Goal: Communication & Community: Answer question/provide support

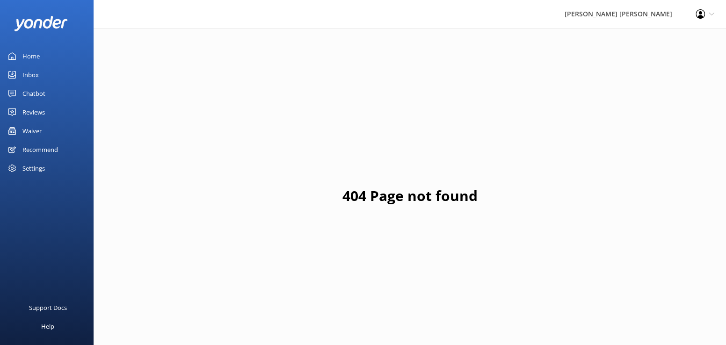
drag, startPoint x: 32, startPoint y: 74, endPoint x: 20, endPoint y: 77, distance: 12.0
click at [32, 74] on div "Inbox" at bounding box center [30, 74] width 16 height 19
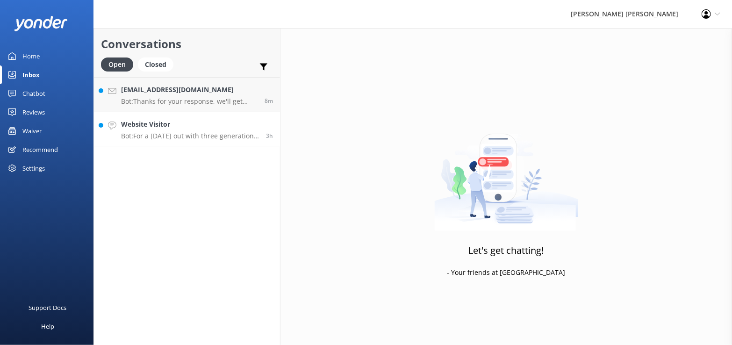
click at [187, 131] on div "Website Visitor Bot: For a [DATE] out with three generations, I recommend the T…" at bounding box center [190, 129] width 138 height 21
